Goal: Information Seeking & Learning: Understand process/instructions

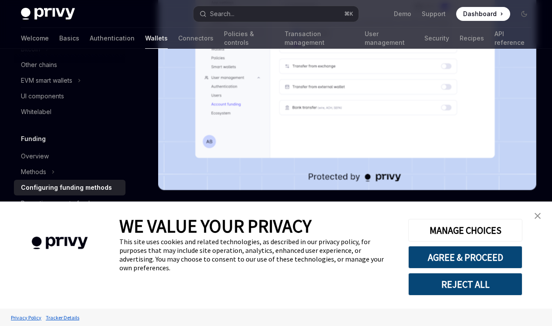
scroll to position [242, 0]
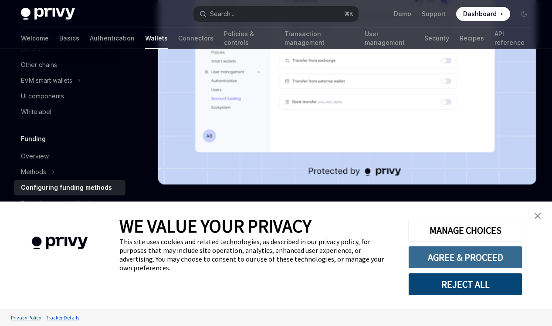
click at [459, 262] on button "AGREE & PROCEED" at bounding box center [465, 257] width 114 height 23
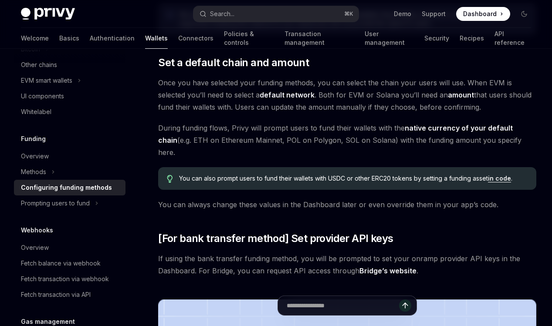
scroll to position [553, 0]
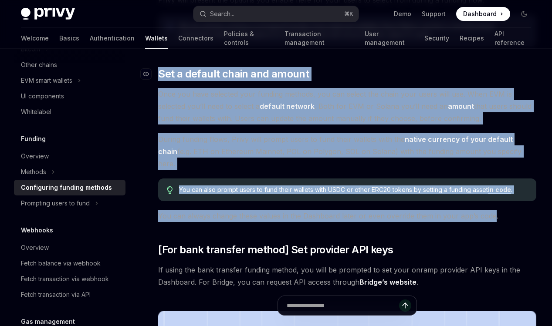
drag, startPoint x: 491, startPoint y: 203, endPoint x: 186, endPoint y: 67, distance: 334.1
click at [186, 67] on div "To enable various funding flows for your users, visit the and select your app f…" at bounding box center [347, 75] width 378 height 1039
click at [160, 62] on div "To enable various funding flows for your users, visit the and select your app f…" at bounding box center [347, 75] width 378 height 1039
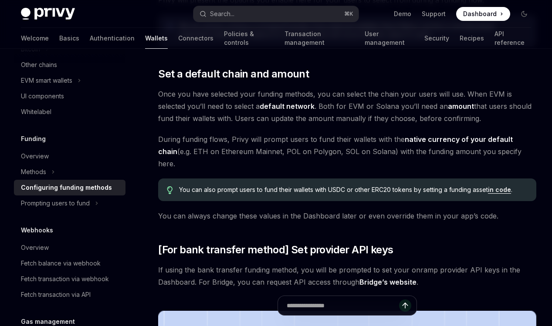
drag, startPoint x: 159, startPoint y: 64, endPoint x: 325, endPoint y: 157, distance: 190.4
click at [325, 156] on div "To enable various funding flows for your users, visit the and select your app f…" at bounding box center [347, 75] width 378 height 1039
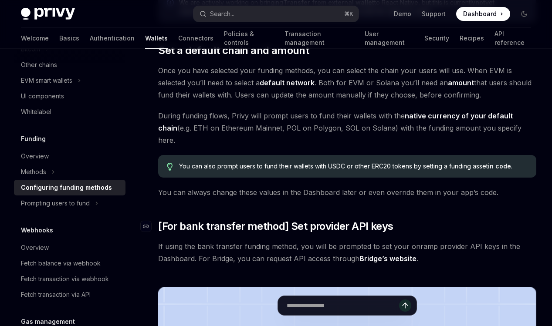
scroll to position [547, 0]
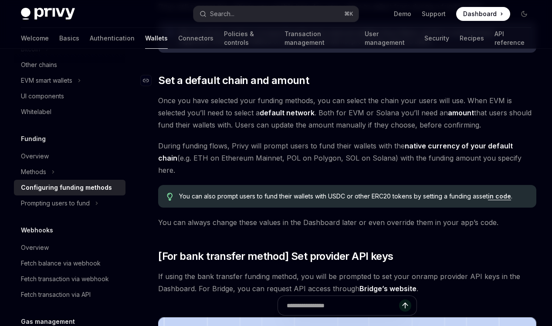
click at [307, 81] on h2 "​ Set a default chain and amount" at bounding box center [347, 81] width 378 height 14
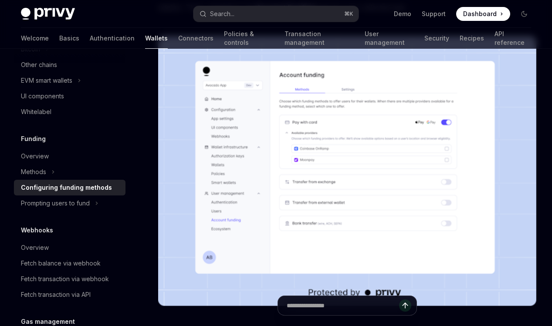
scroll to position [0, 0]
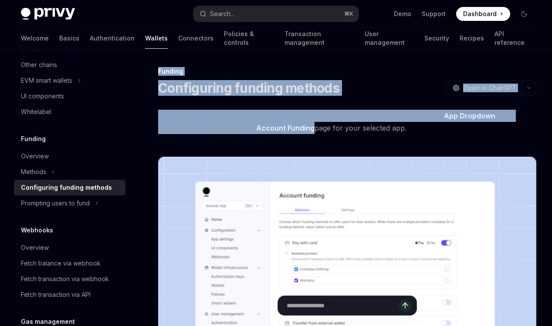
drag, startPoint x: 157, startPoint y: 75, endPoint x: 316, endPoint y: 130, distance: 168.1
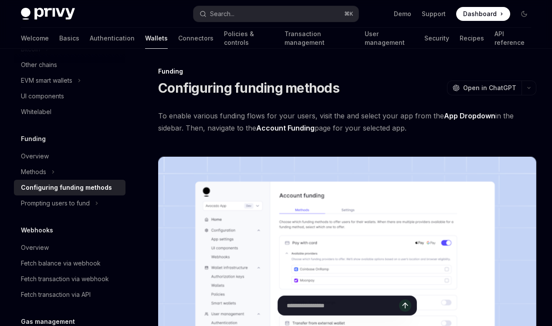
click at [400, 119] on span "To enable various funding flows for your users, visit the and select your app f…" at bounding box center [347, 122] width 378 height 24
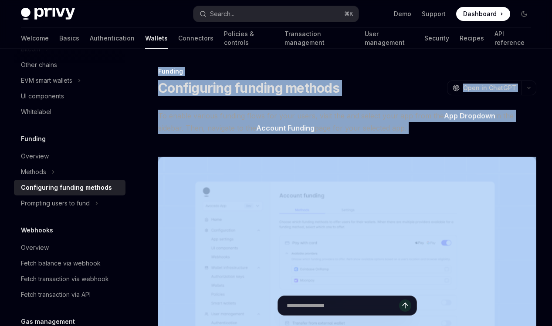
drag, startPoint x: 413, startPoint y: 134, endPoint x: 180, endPoint y: 60, distance: 245.0
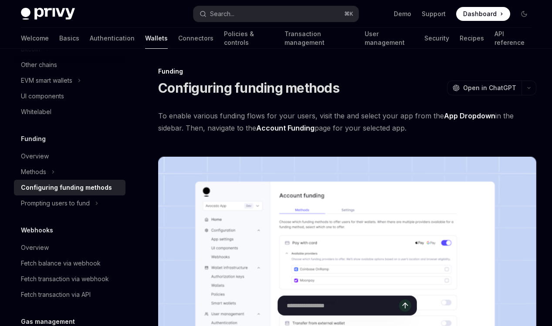
click at [162, 71] on div "Funding" at bounding box center [347, 71] width 378 height 9
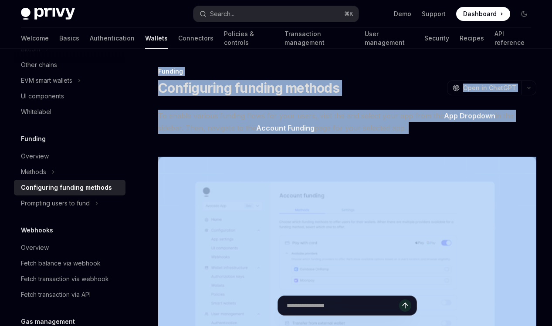
drag, startPoint x: 158, startPoint y: 71, endPoint x: 359, endPoint y: 141, distance: 212.5
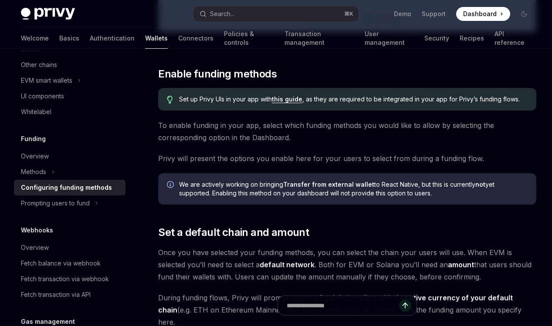
scroll to position [377, 0]
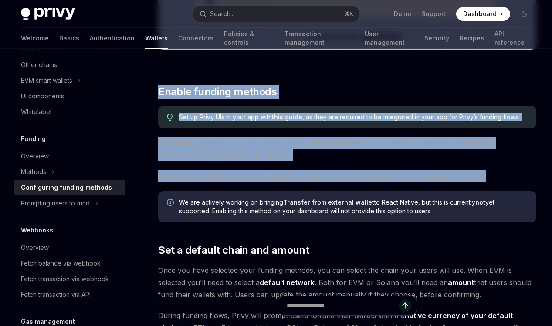
drag, startPoint x: 155, startPoint y: 81, endPoint x: 341, endPoint y: 189, distance: 214.9
click at [341, 189] on div "Funding Configuring funding methods OpenAI Open in ChatGPT OpenAI Open in ChatG…" at bounding box center [265, 300] width 545 height 1223
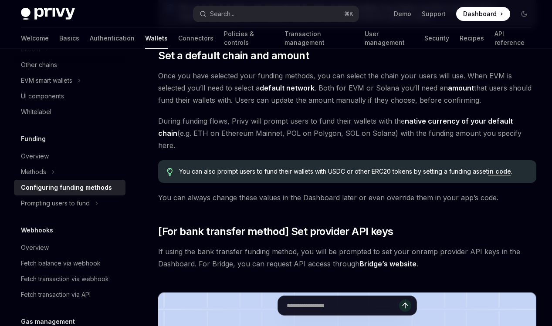
scroll to position [552, 0]
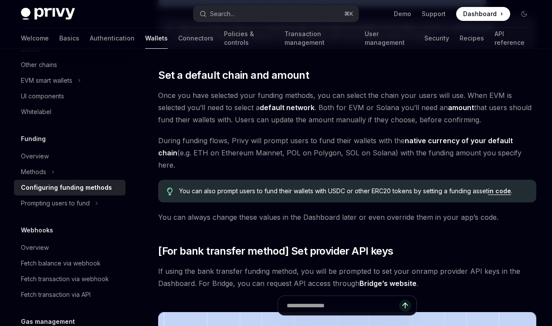
drag, startPoint x: 161, startPoint y: 62, endPoint x: 271, endPoint y: 158, distance: 146.1
click at [271, 158] on div "To enable various funding flows for your users, visit the and select your app f…" at bounding box center [347, 77] width 378 height 1039
